Goal: Information Seeking & Learning: Learn about a topic

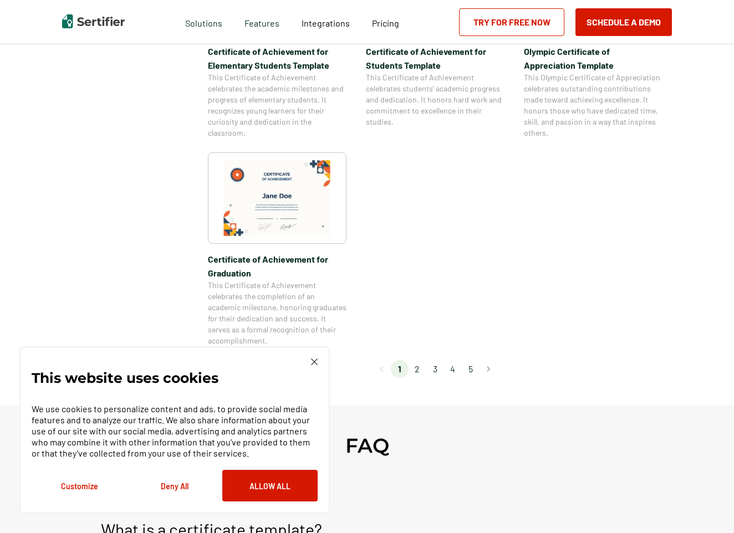
scroll to position [997, 0]
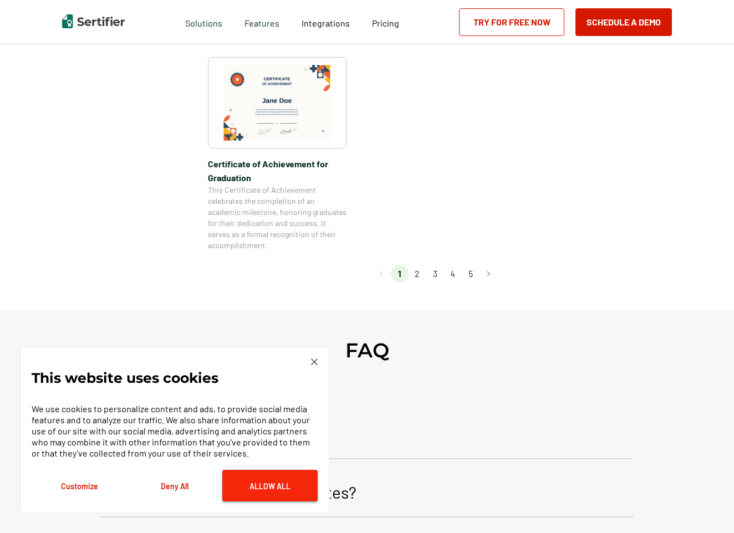
click at [264, 483] on button "Allow All" at bounding box center [269, 486] width 95 height 32
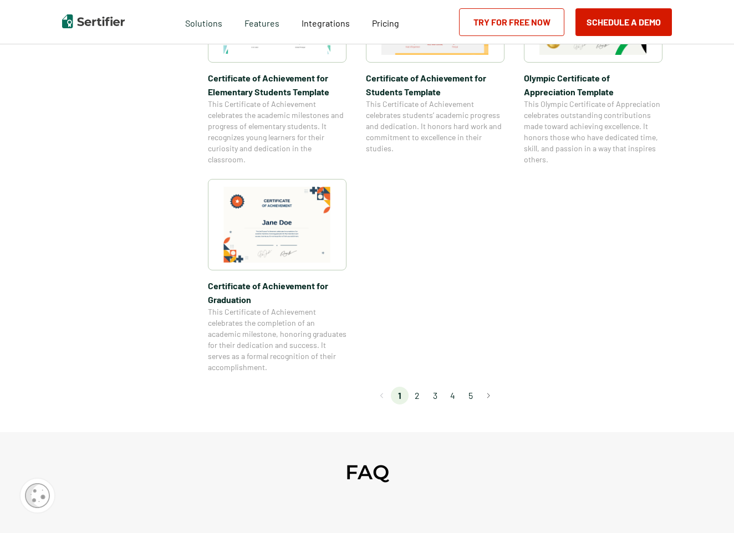
scroll to position [831, 0]
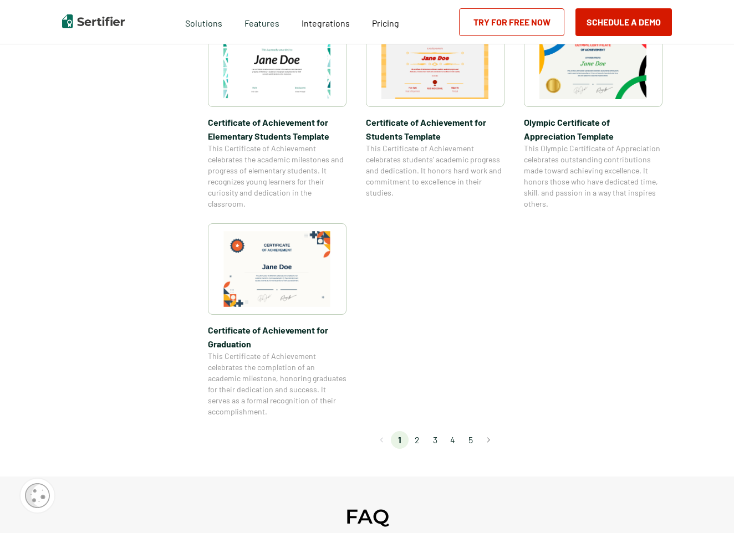
click at [416, 441] on li "2" at bounding box center [417, 440] width 18 height 18
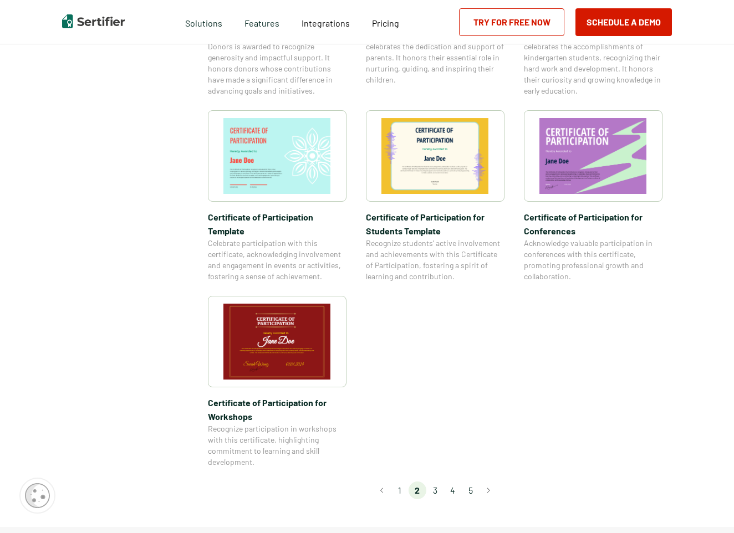
scroll to position [887, 0]
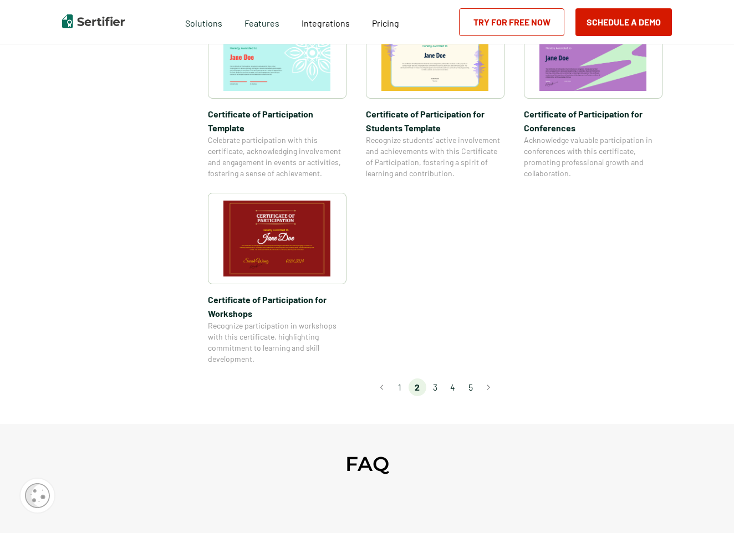
click at [436, 378] on li "3" at bounding box center [435, 387] width 18 height 18
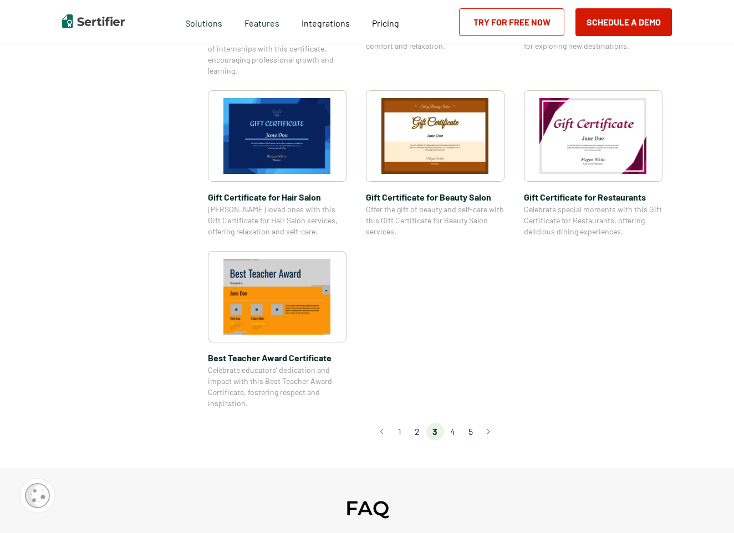
scroll to position [776, 0]
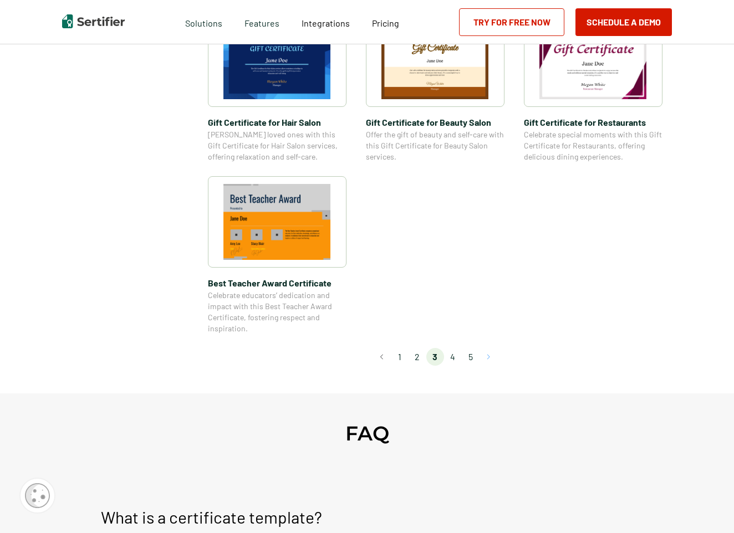
click at [488, 359] on button "Go to next page" at bounding box center [488, 357] width 18 height 18
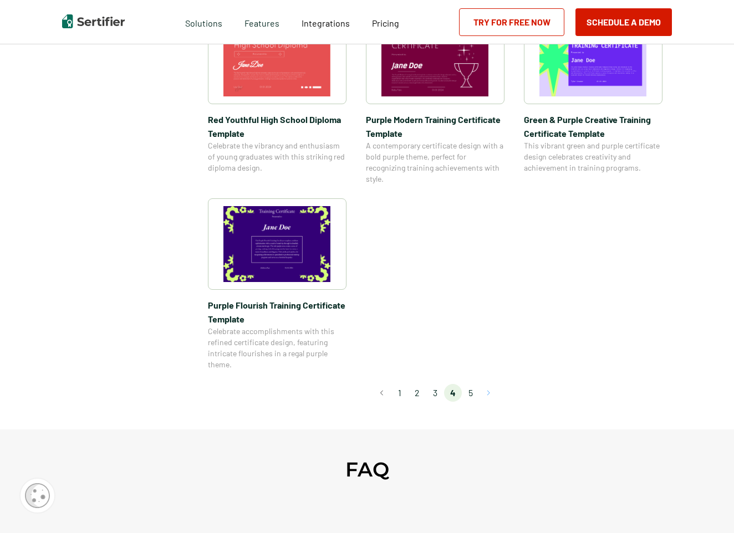
click at [489, 392] on button "Go to next page" at bounding box center [488, 393] width 18 height 18
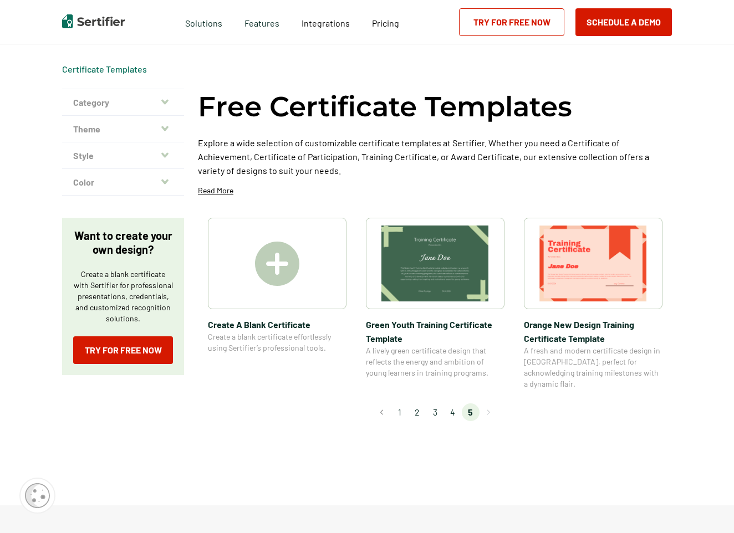
scroll to position [0, 0]
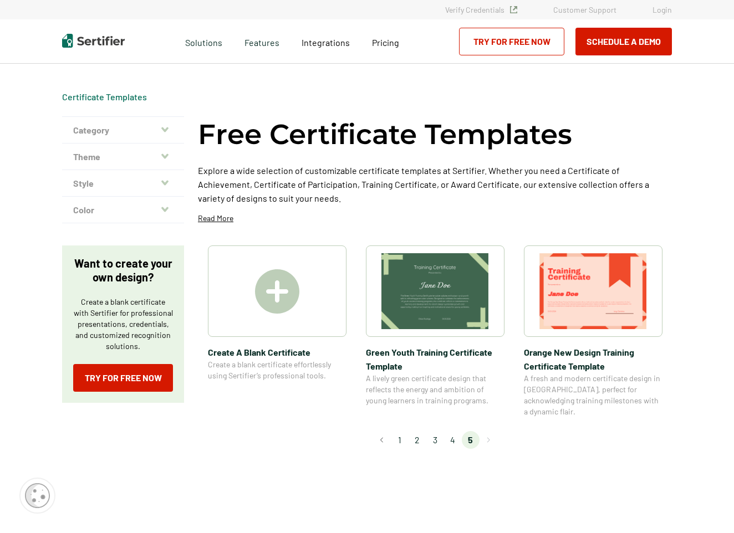
click at [453, 432] on li "4" at bounding box center [453, 440] width 18 height 18
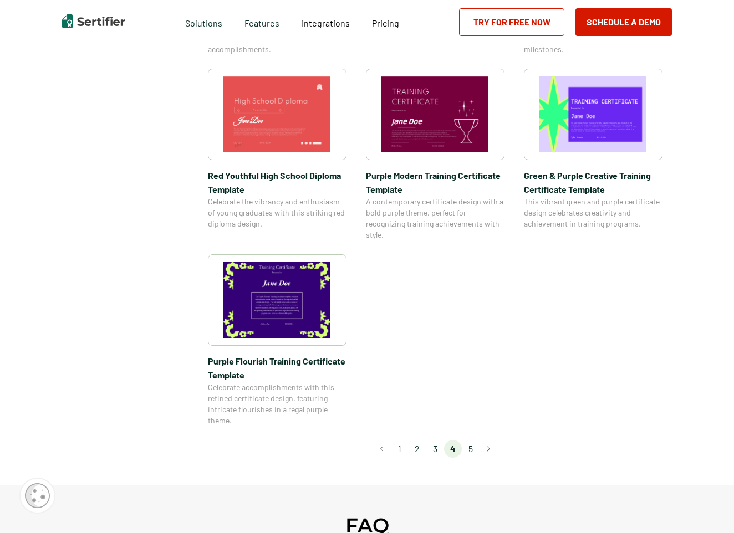
scroll to position [720, 0]
click at [436, 448] on li "3" at bounding box center [435, 448] width 18 height 18
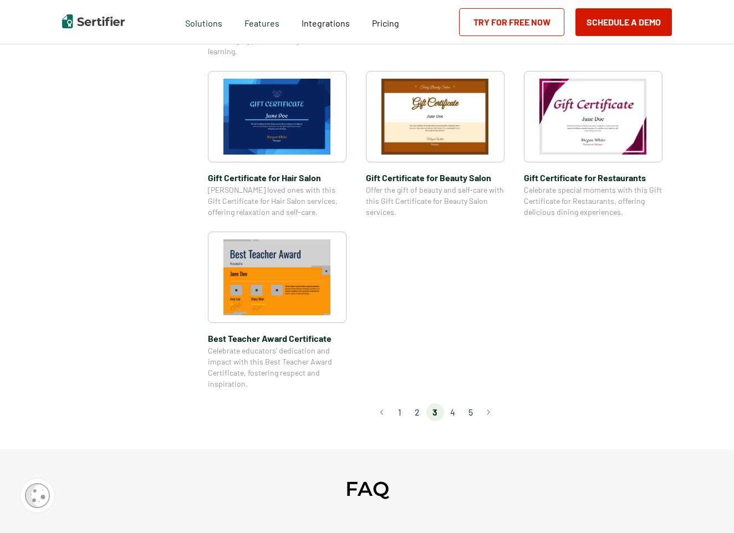
click at [423, 415] on li "2" at bounding box center [417, 412] width 18 height 18
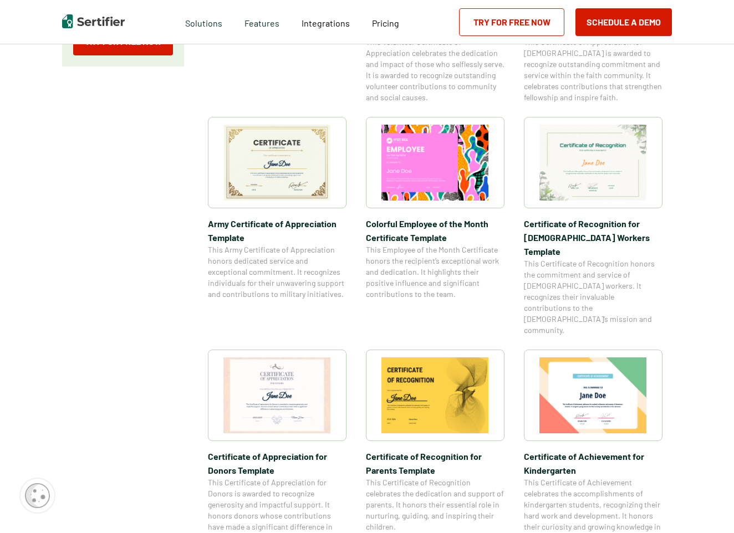
scroll to position [332, 0]
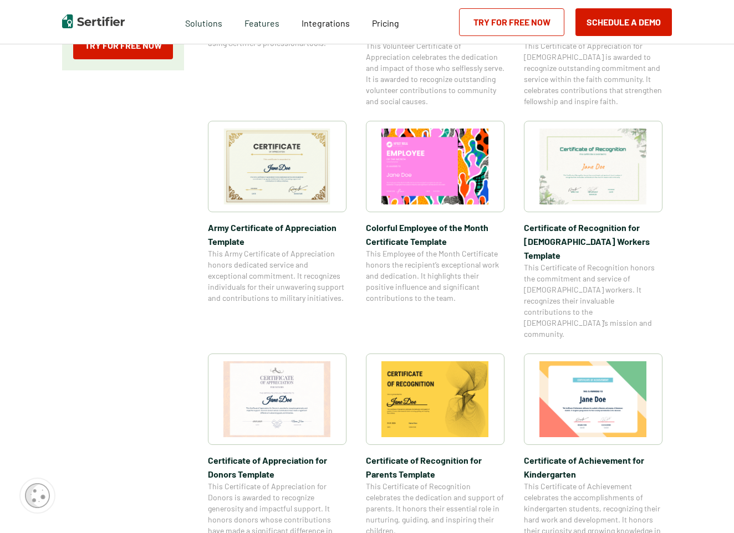
click at [428, 144] on img at bounding box center [435, 167] width 108 height 76
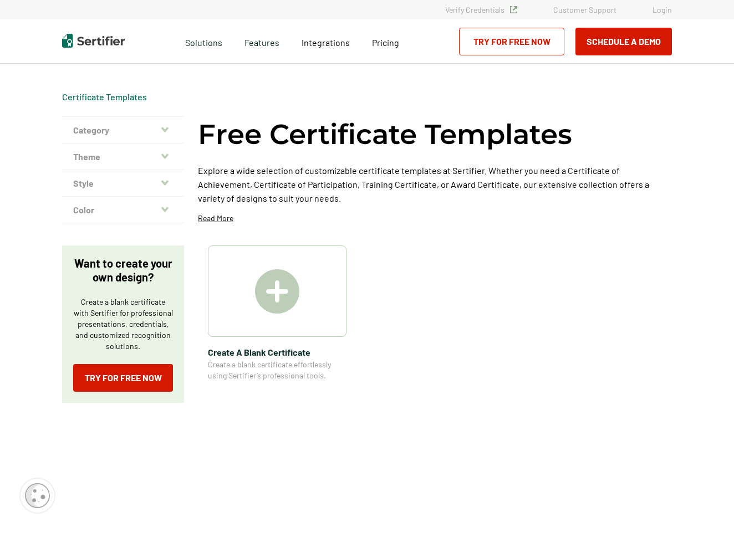
scroll to position [332, 0]
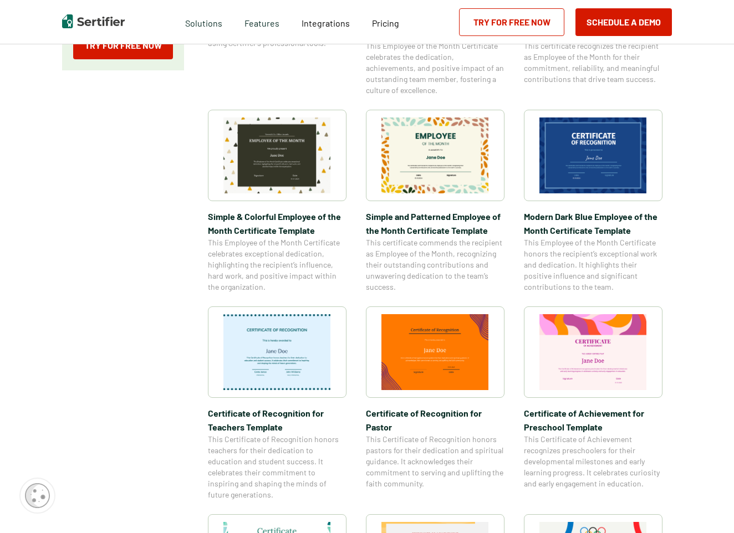
click at [599, 356] on img at bounding box center [593, 352] width 108 height 76
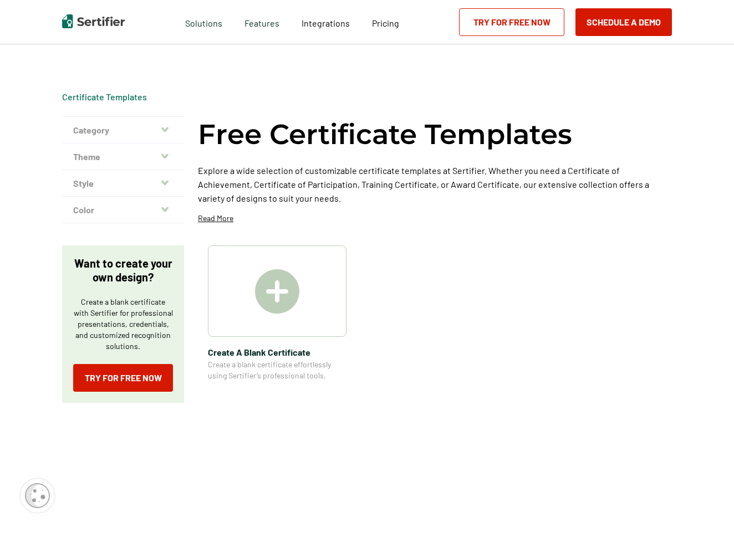
scroll to position [332, 0]
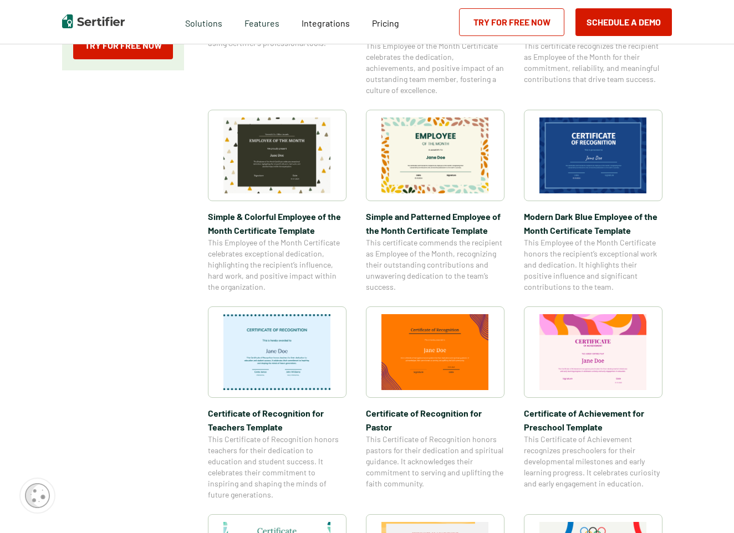
click at [263, 147] on img at bounding box center [277, 155] width 108 height 76
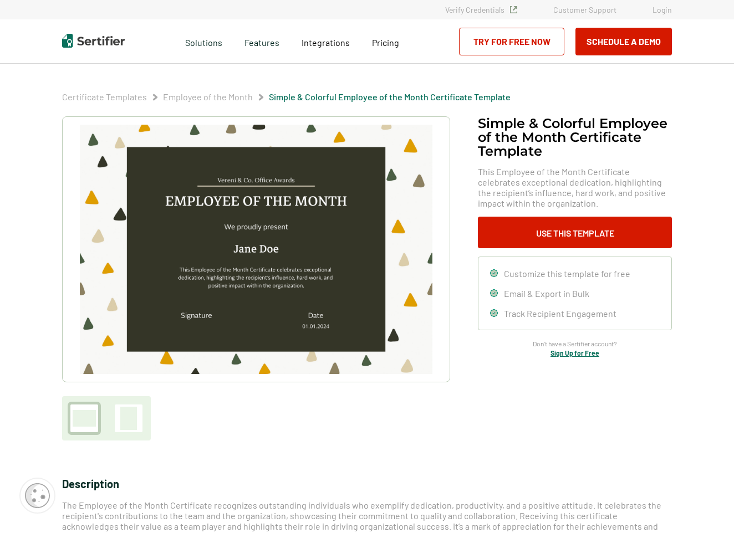
scroll to position [332, 0]
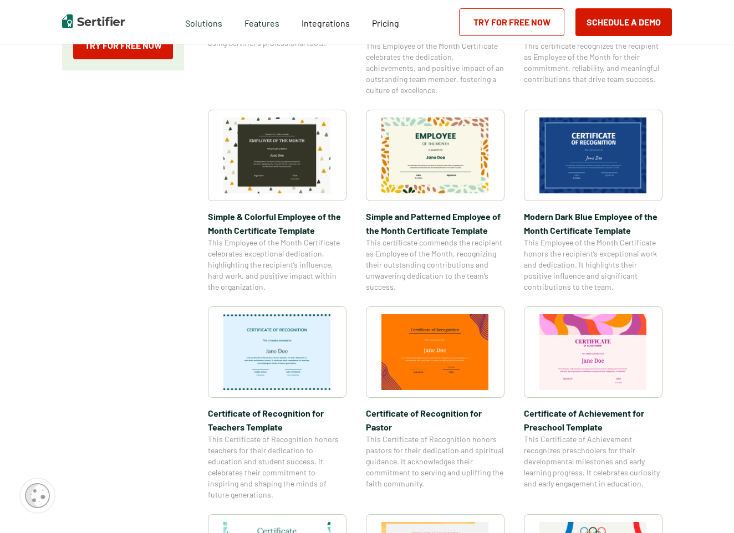
click at [462, 175] on img at bounding box center [435, 155] width 108 height 76
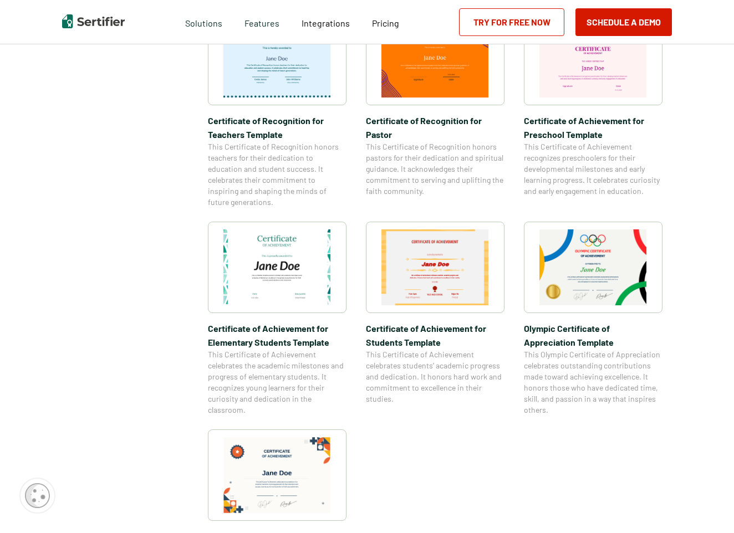
scroll to position [720, 0]
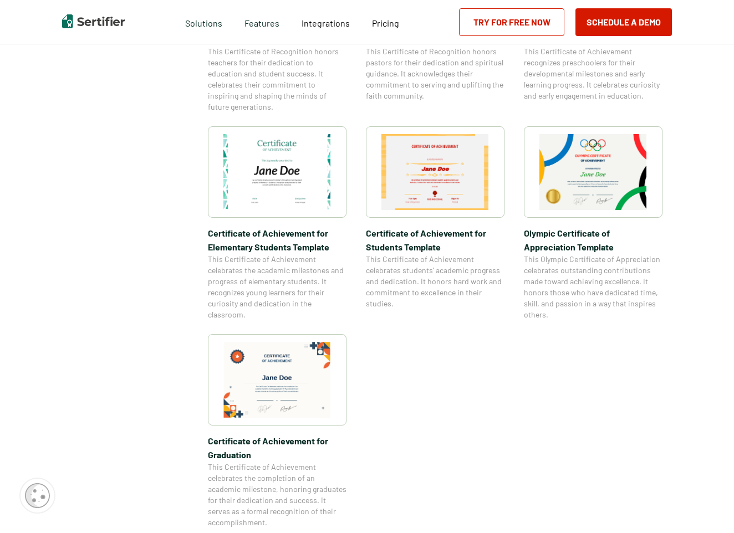
click at [606, 194] on img at bounding box center [593, 172] width 108 height 76
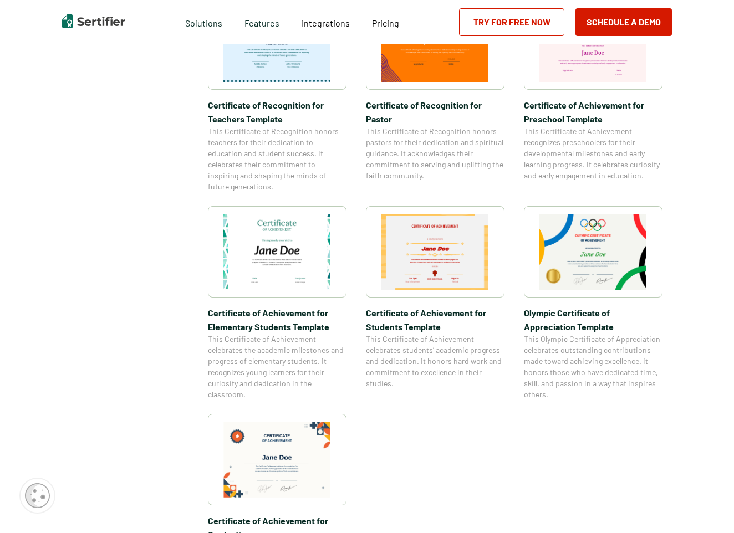
scroll to position [608, 0]
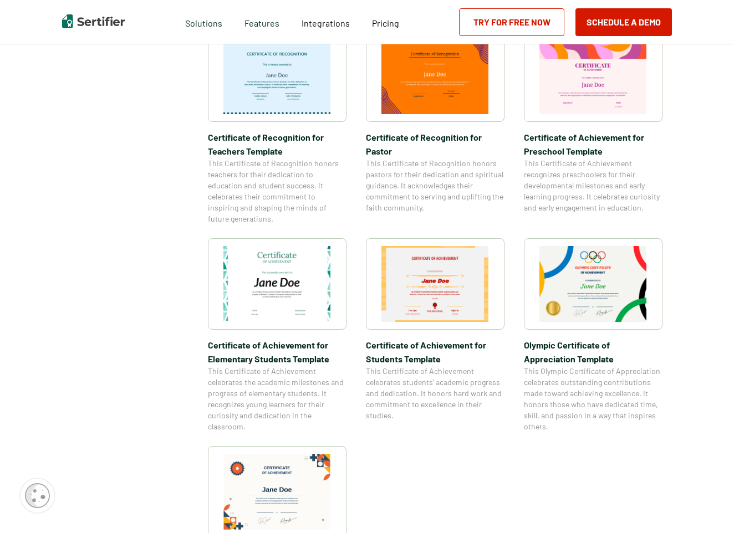
click at [432, 280] on img at bounding box center [435, 284] width 108 height 76
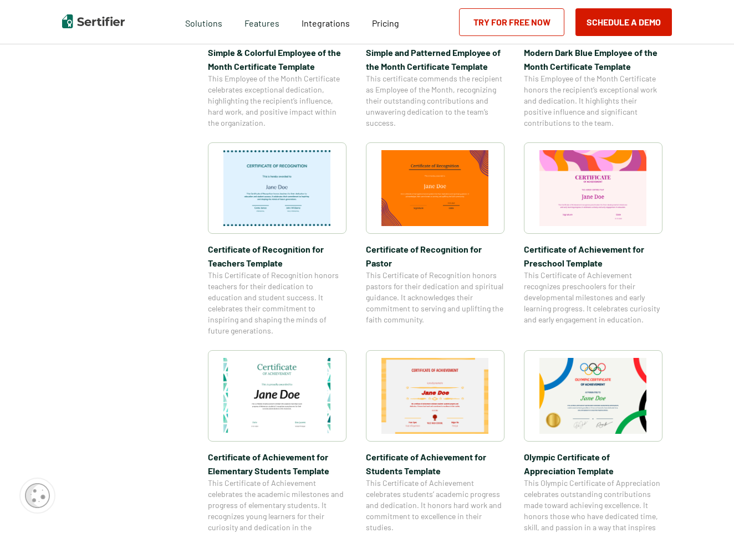
scroll to position [164, 0]
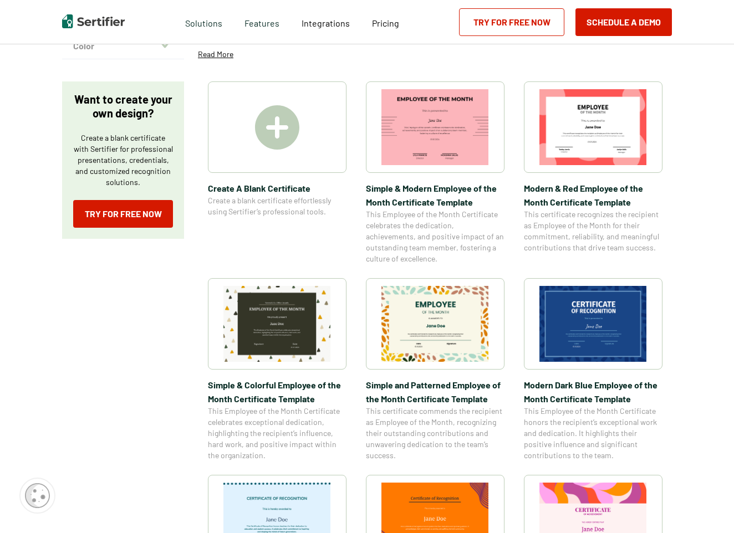
click at [430, 132] on img at bounding box center [435, 127] width 108 height 76
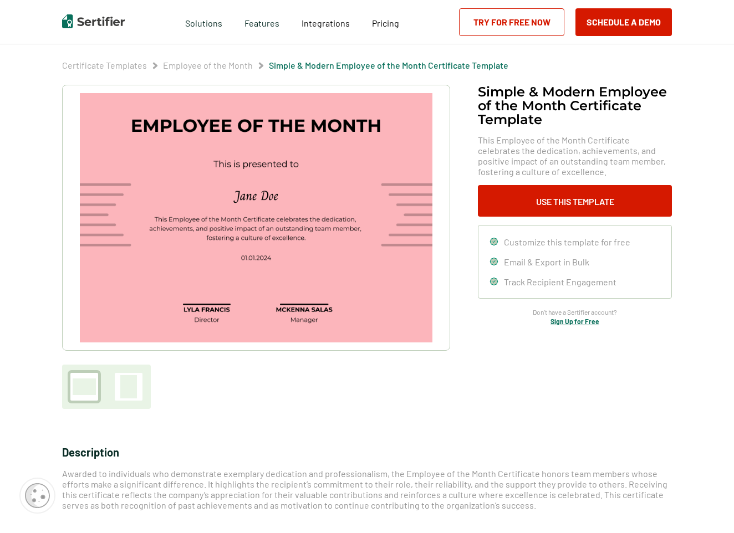
scroll to position [55, 0]
